Goal: Task Accomplishment & Management: Complete application form

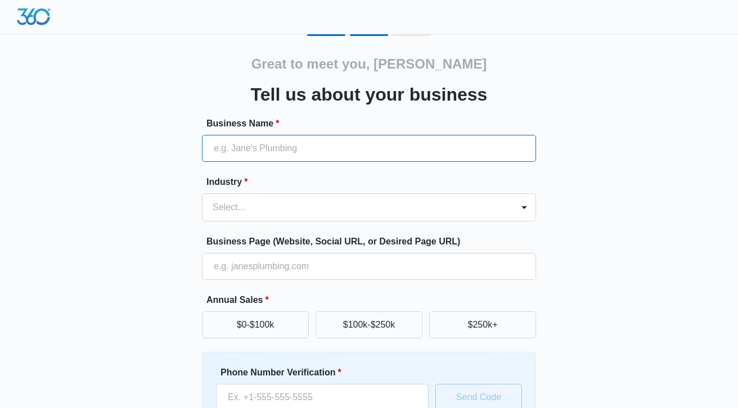
click at [441, 148] on input "Business Name *" at bounding box center [369, 148] width 334 height 27
type input "Crown Quantum Capital"
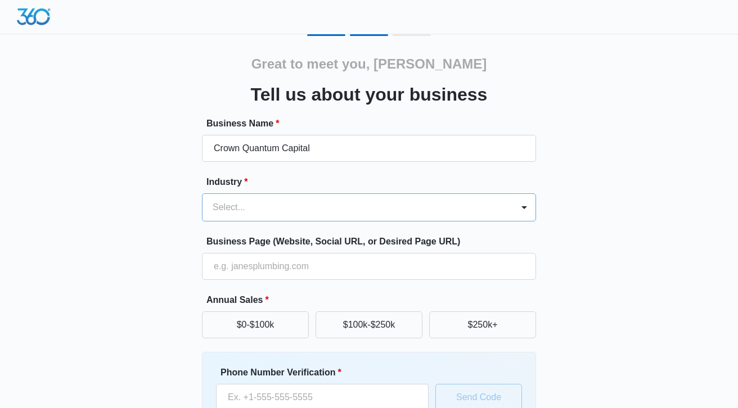
click at [341, 213] on div at bounding box center [355, 208] width 286 height 16
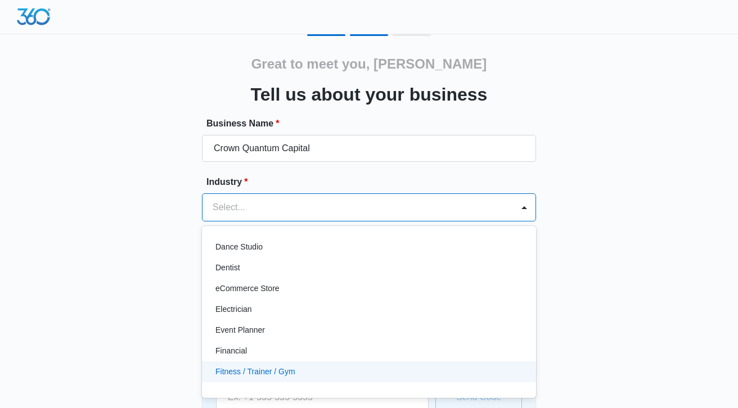
scroll to position [250, 0]
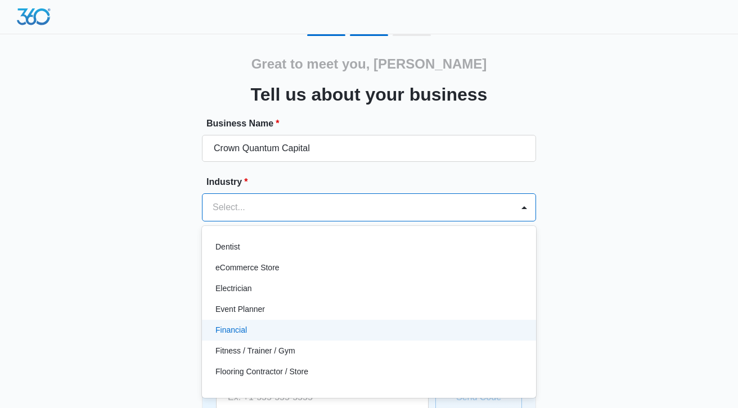
click at [239, 331] on p "Financial" at bounding box center [230, 330] width 31 height 12
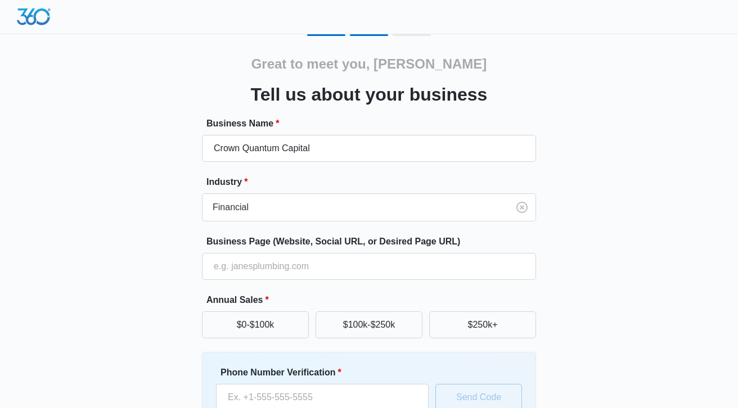
click at [563, 234] on div "Great to meet you, [PERSON_NAME] us about your business Business Name * Crown Q…" at bounding box center [368, 262] width 675 height 456
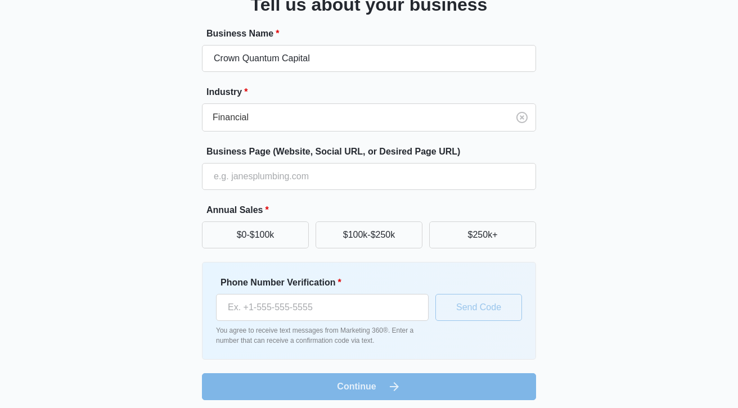
scroll to position [96, 0]
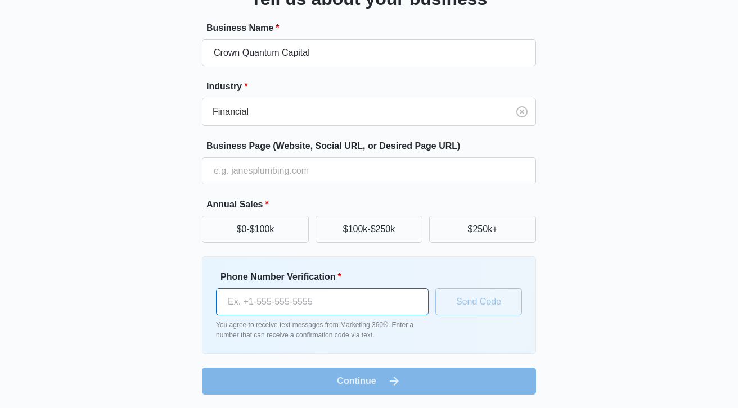
click at [291, 302] on input "Phone Number Verification *" at bounding box center [322, 301] width 212 height 27
type input "[PHONE_NUMBER]"
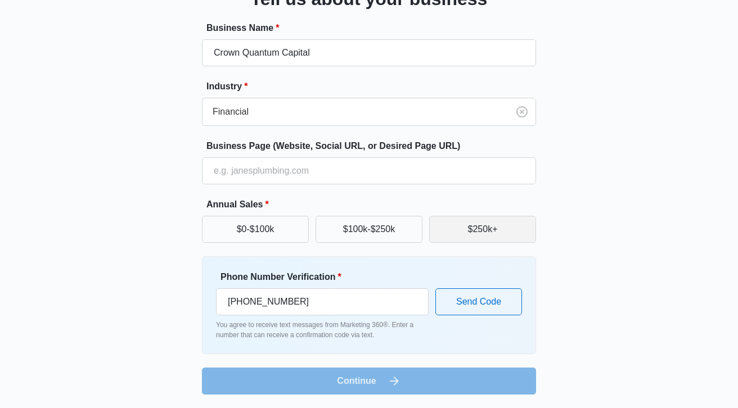
click at [467, 232] on button "$250k+" at bounding box center [482, 229] width 107 height 27
click at [634, 216] on div "Great to meet you, [PERSON_NAME] us about your business Business Name * Crown Q…" at bounding box center [368, 167] width 675 height 456
click at [489, 382] on form "Business Name * Crown Quantum Capital Industry * Financial Business Page (Websi…" at bounding box center [369, 207] width 334 height 373
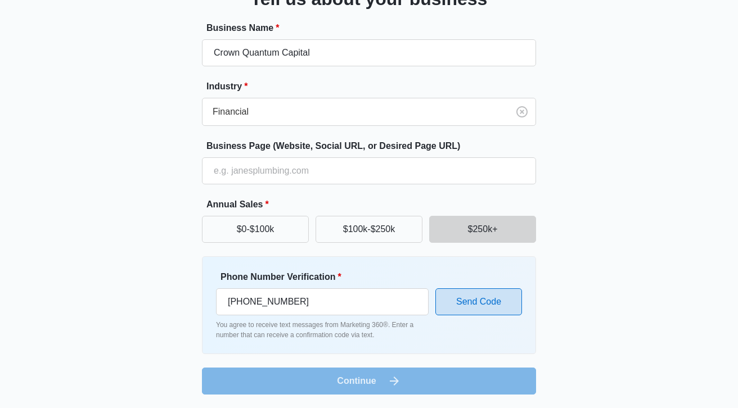
click at [486, 311] on button "Send Code" at bounding box center [478, 301] width 87 height 27
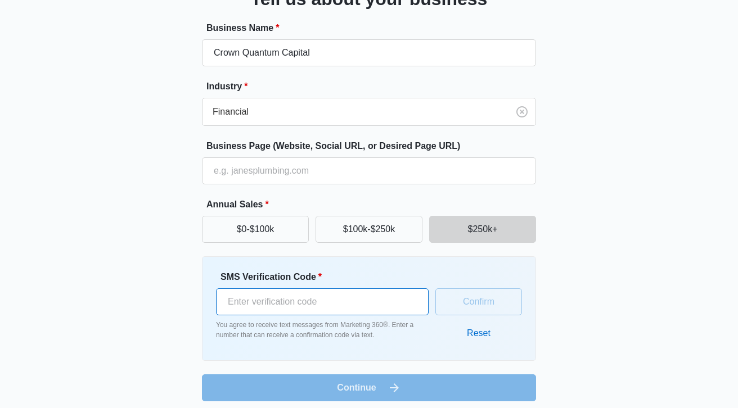
click at [397, 301] on input "SMS Verification Code *" at bounding box center [322, 301] width 212 height 27
type input "124935"
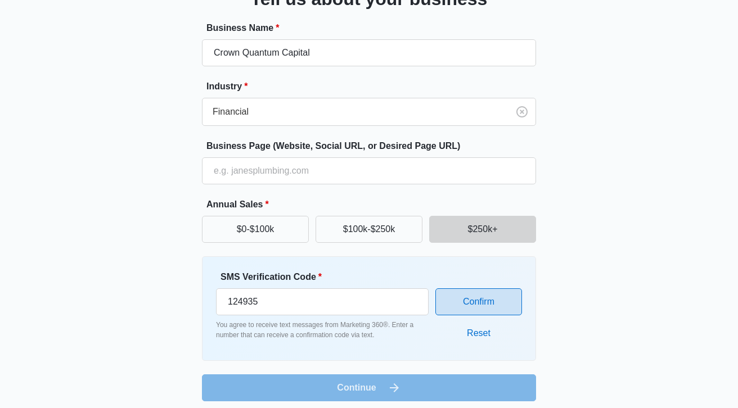
click at [499, 304] on button "Confirm" at bounding box center [478, 301] width 87 height 27
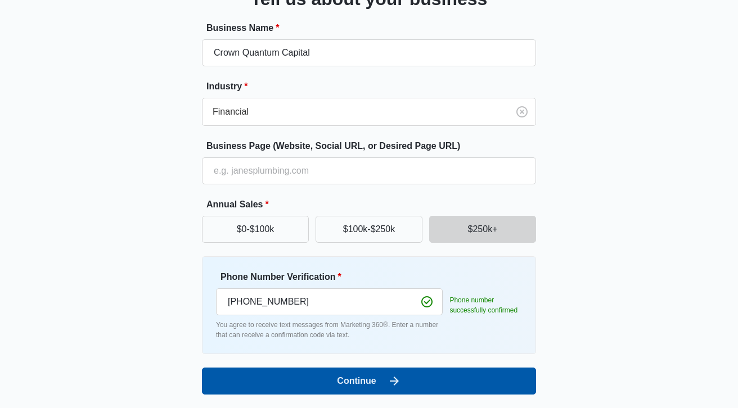
click at [477, 386] on button "Continue" at bounding box center [369, 381] width 334 height 27
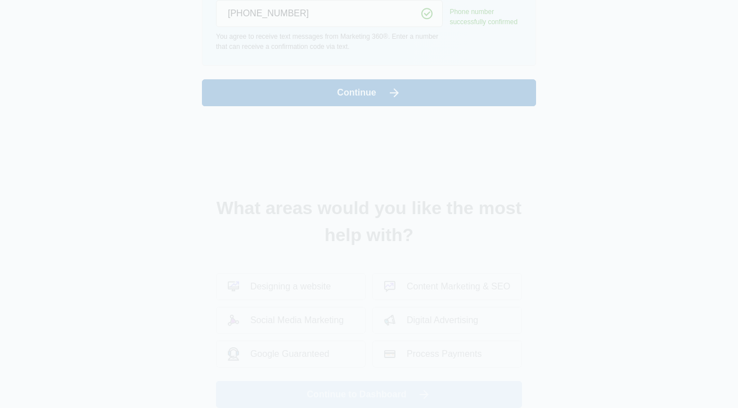
scroll to position [0, 0]
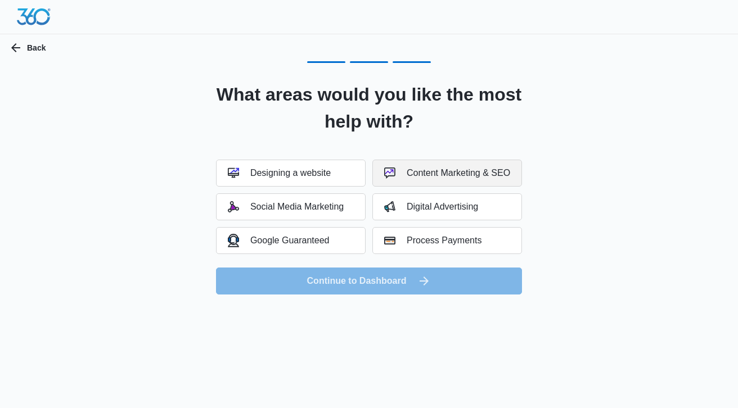
click at [414, 176] on div "Content Marketing & SEO" at bounding box center [447, 173] width 126 height 11
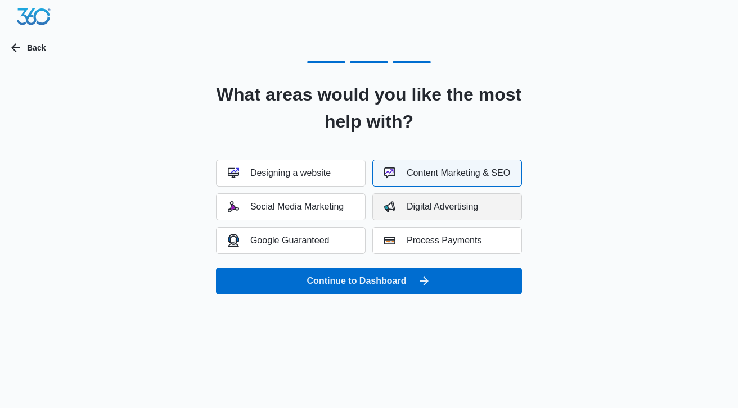
click at [413, 199] on button "Digital Advertising" at bounding box center [447, 206] width 150 height 27
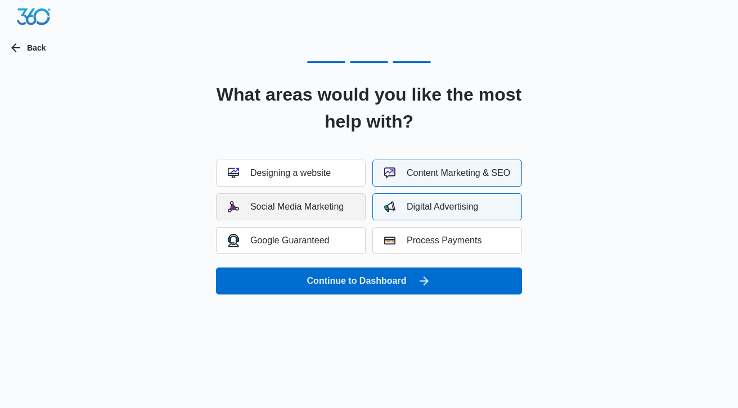
click at [329, 210] on div "Social Media Marketing" at bounding box center [286, 206] width 116 height 11
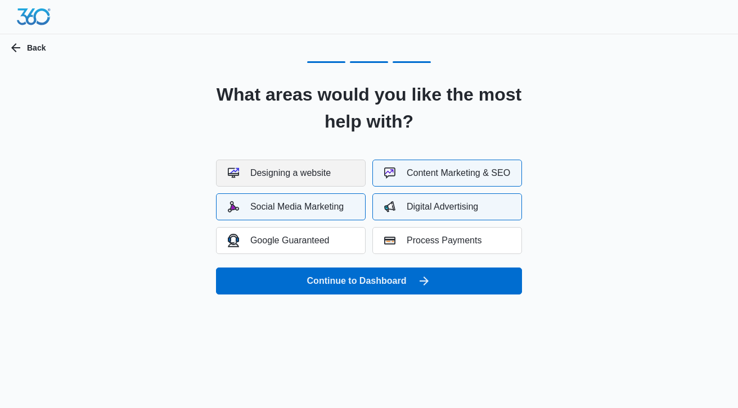
click at [328, 173] on div "Designing a website" at bounding box center [279, 173] width 103 height 11
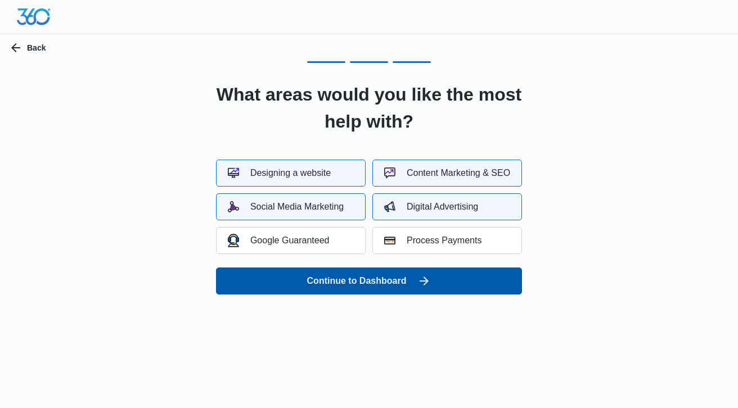
click at [350, 286] on button "Continue to Dashboard" at bounding box center [369, 281] width 306 height 27
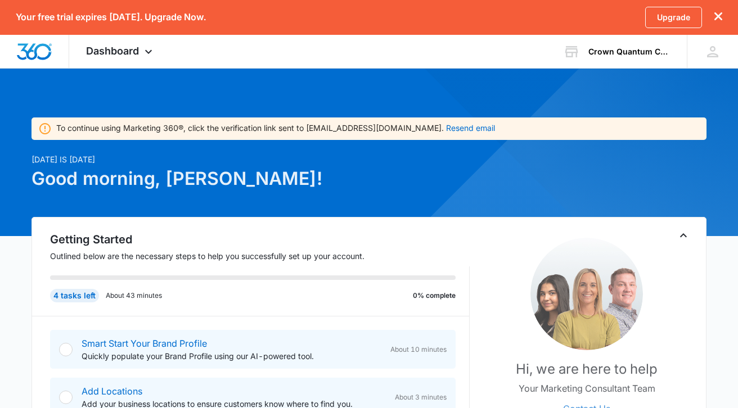
click at [349, 239] on h2 "Getting Started" at bounding box center [259, 239] width 419 height 17
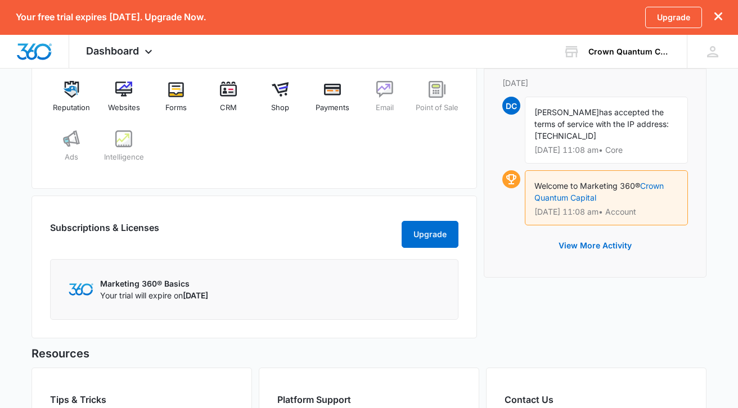
scroll to position [540, 0]
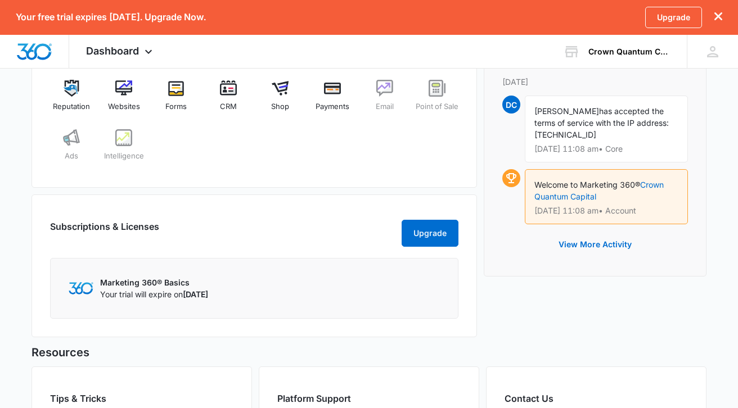
click at [278, 220] on div "Subscriptions & Licenses Upgrade Marketing 360® Basics Your trial will expire o…" at bounding box center [253, 266] width 445 height 143
click at [385, 92] on img at bounding box center [384, 88] width 17 height 17
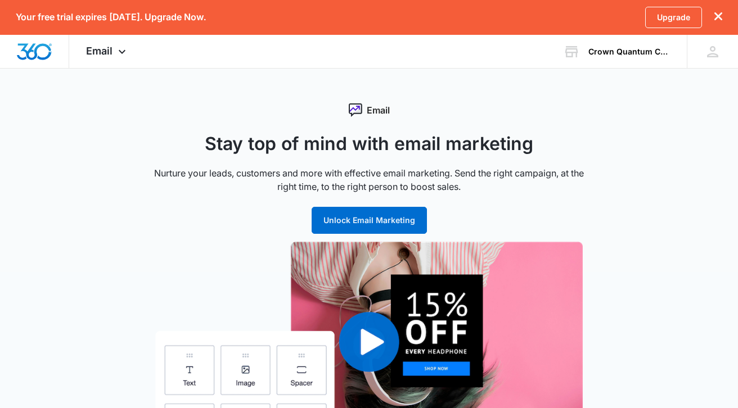
click at [404, 172] on p "Nurture your leads, customers and more with effective email marketing. Send the…" at bounding box center [369, 179] width 450 height 27
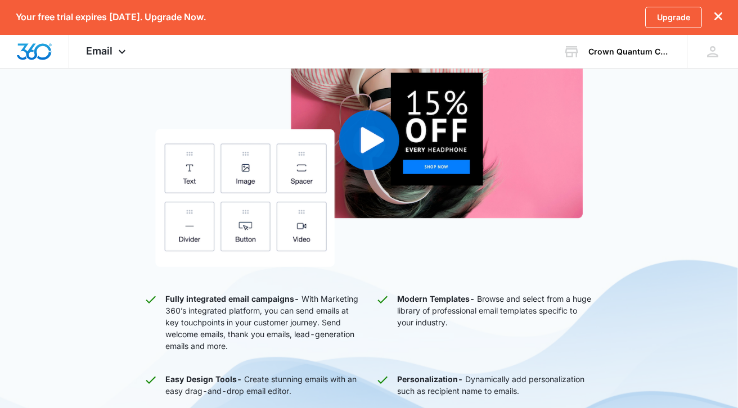
scroll to position [202, 0]
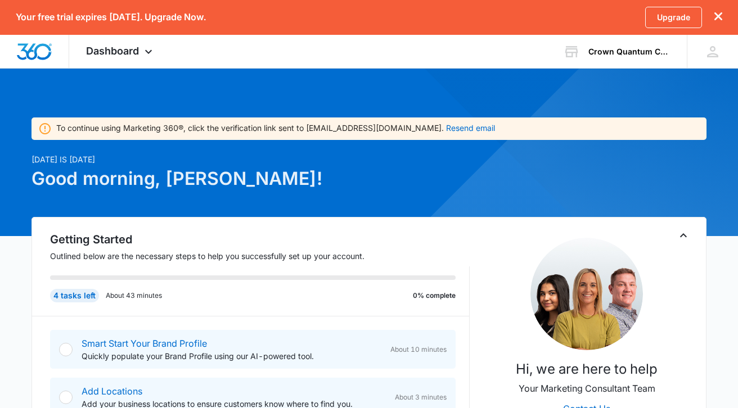
click at [212, 218] on div "Getting Started Outlined below are the necessary steps to help you successfully…" at bounding box center [368, 383] width 675 height 332
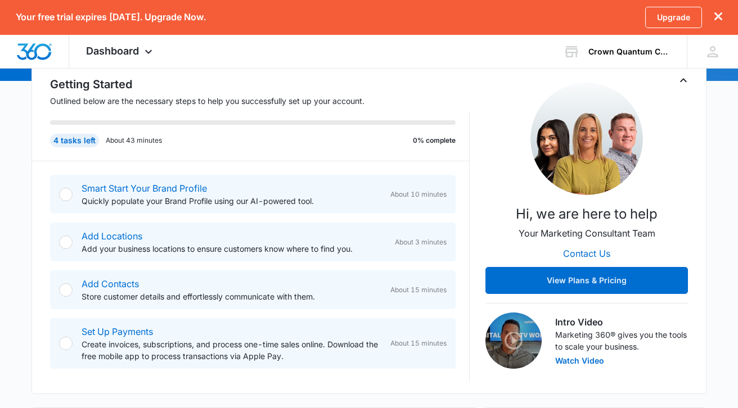
scroll to position [157, 0]
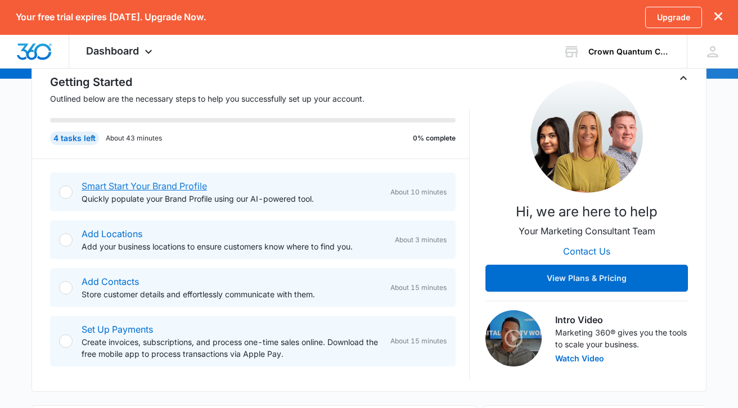
click at [173, 183] on link "Smart Start Your Brand Profile" at bounding box center [144, 185] width 125 height 11
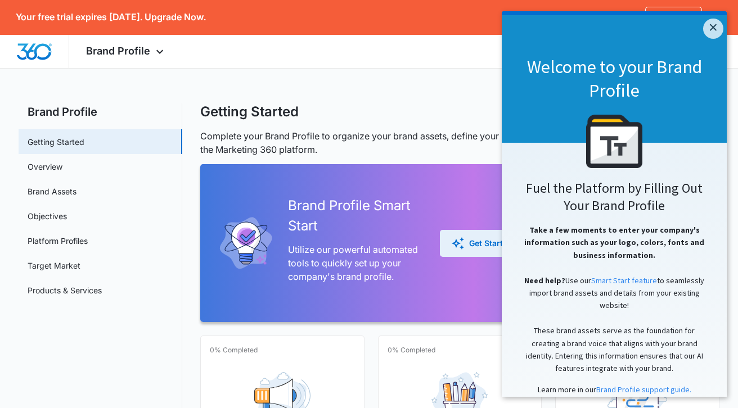
click at [475, 245] on div "Get Started" at bounding box center [481, 243] width 61 height 13
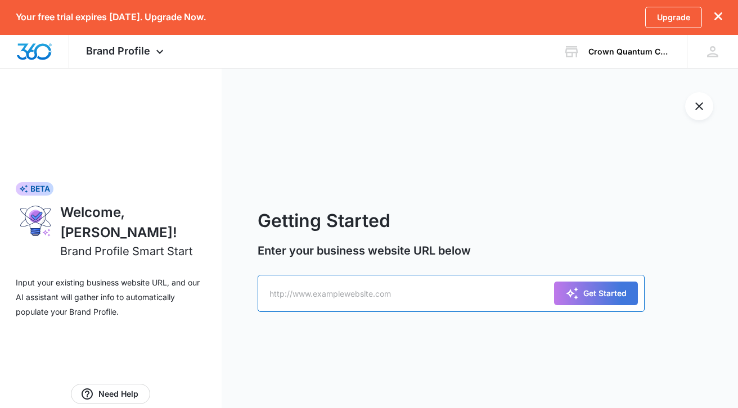
click at [429, 291] on input "text" at bounding box center [450, 293] width 387 height 37
type input "crownquantumcapital.com"
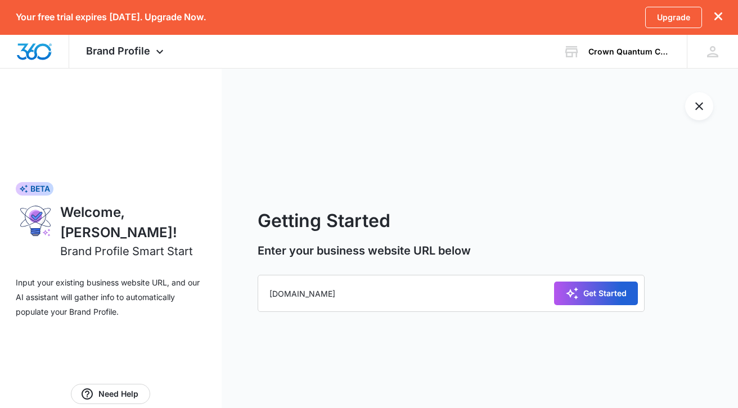
click at [621, 299] on div "Get Started" at bounding box center [595, 293] width 61 height 13
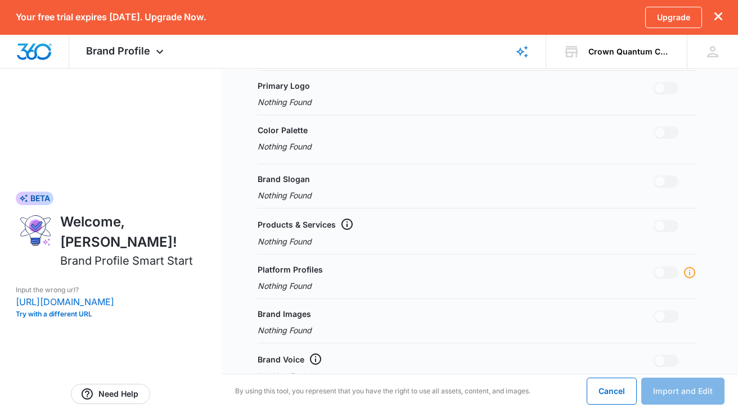
scroll to position [337, 0]
